Goal: Task Accomplishment & Management: Use online tool/utility

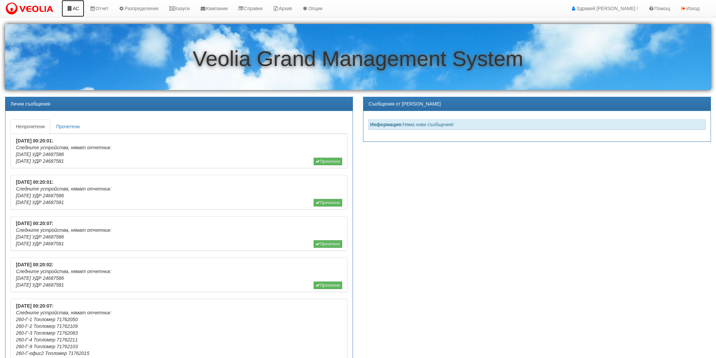
click at [77, 10] on link "АС" at bounding box center [73, 8] width 23 height 17
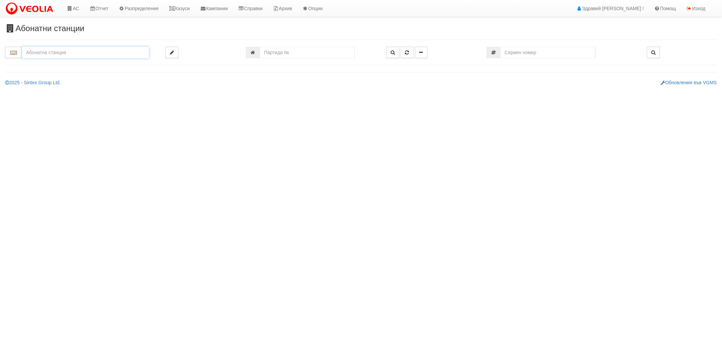
click at [80, 56] on input "text" at bounding box center [85, 53] width 127 height 12
click at [56, 68] on div "215/2 - Вл. Варненчик - "ВЕОЛИЯ"" at bounding box center [85, 71] width 125 height 8
type input "215/2 - Вл. Варненчик - "ВЕОЛИЯ""
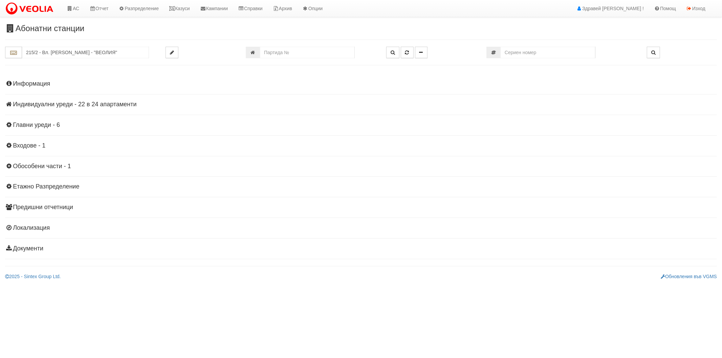
click at [27, 107] on h4 "Индивидуални уреди - 22 в 24 апартаменти" at bounding box center [361, 104] width 712 height 7
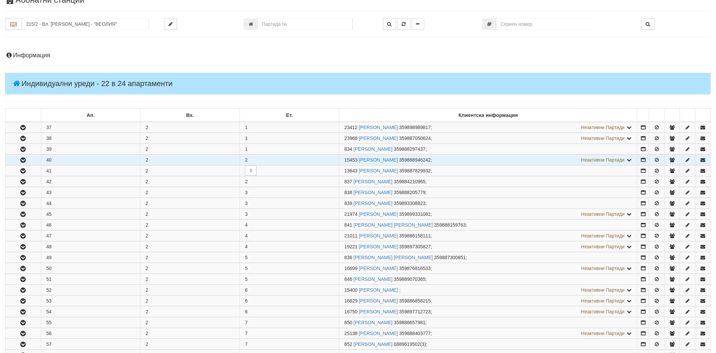
scroll to position [113, 0]
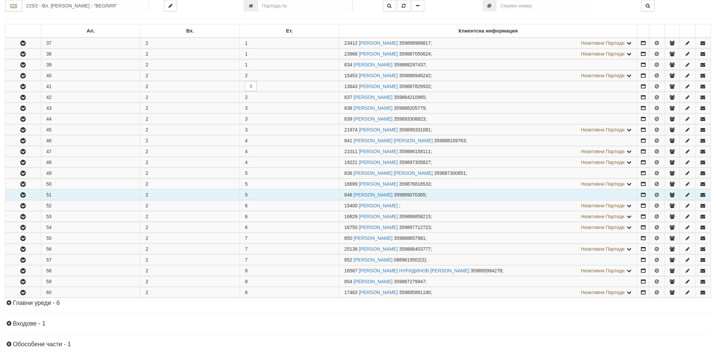
click at [25, 197] on icon "button" at bounding box center [23, 195] width 8 height 5
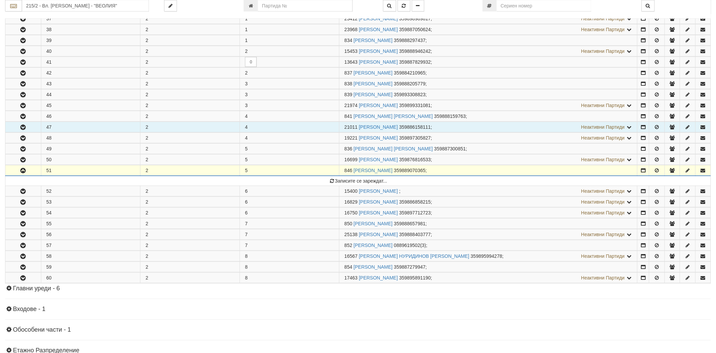
scroll to position [150, 0]
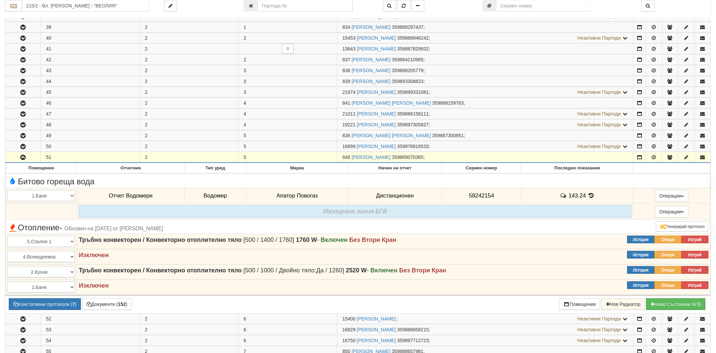
drag, startPoint x: 350, startPoint y: 156, endPoint x: 343, endPoint y: 157, distance: 7.2
click at [343, 157] on span "846" at bounding box center [347, 156] width 8 height 5
copy span "846"
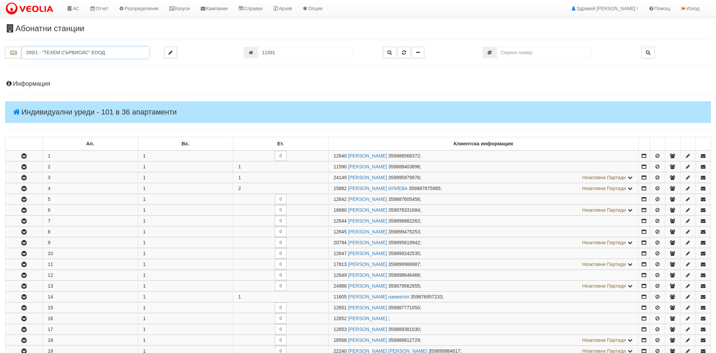
click at [33, 47] on input "209/1 - "ТЕХЕМ СЪРВИСИС" ЕООД" at bounding box center [85, 53] width 127 height 12
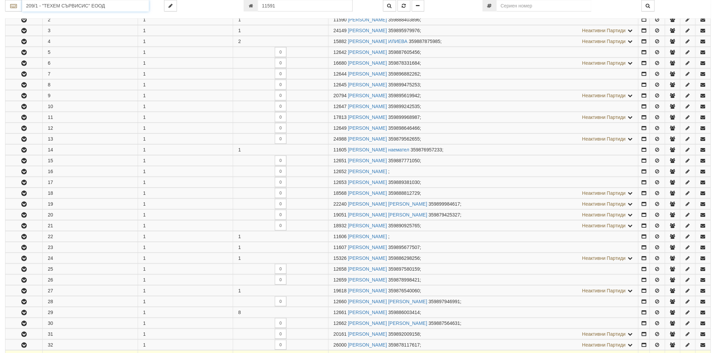
scroll to position [130, 0]
